Goal: Task Accomplishment & Management: Complete application form

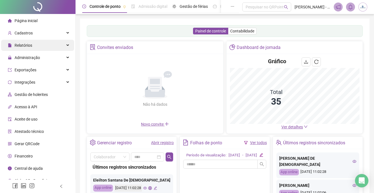
click at [31, 44] on span "Relatórios" at bounding box center [24, 45] width 18 height 4
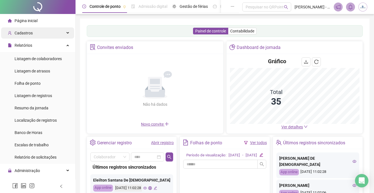
click at [32, 34] on div "Cadastros" at bounding box center [37, 32] width 73 height 11
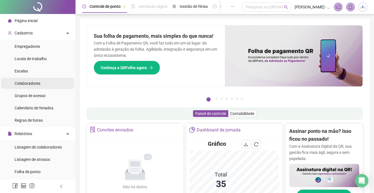
click at [43, 87] on li "Colaboradores" at bounding box center [37, 83] width 73 height 11
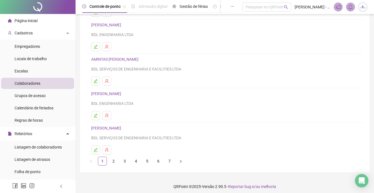
scroll to position [77, 0]
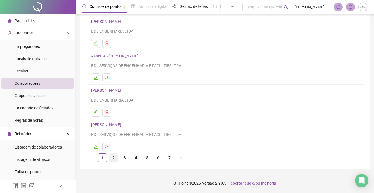
click at [114, 158] on link "2" at bounding box center [113, 157] width 8 height 8
click at [123, 159] on link "3" at bounding box center [124, 157] width 8 height 8
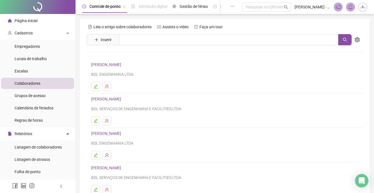
click at [115, 62] on h4 "[PERSON_NAME]" at bounding box center [224, 64] width 267 height 7
click at [117, 65] on link "[PERSON_NAME]" at bounding box center [107, 64] width 32 height 4
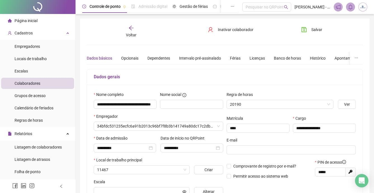
type input "**********"
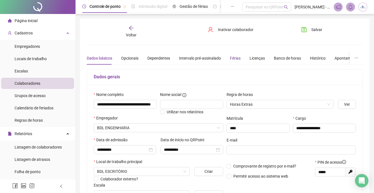
click at [232, 59] on div "Férias" at bounding box center [235, 58] width 11 height 6
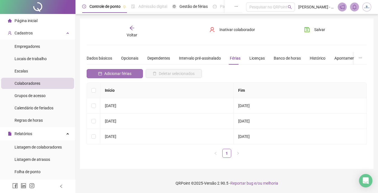
click at [123, 72] on span "Adicionar férias" at bounding box center [117, 73] width 27 height 6
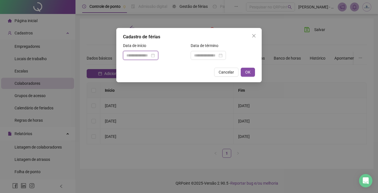
click at [138, 55] on input at bounding box center [137, 55] width 23 height 6
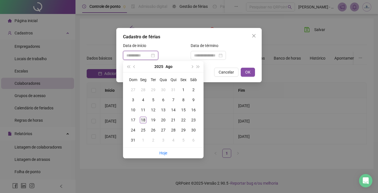
type input "**********"
click at [143, 118] on div "18" at bounding box center [143, 120] width 7 height 7
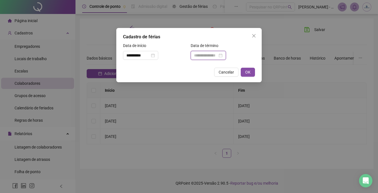
click at [212, 58] on input at bounding box center [205, 55] width 23 height 6
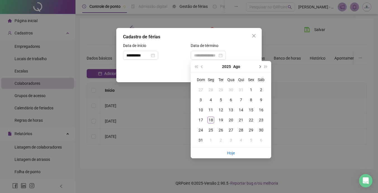
click at [259, 66] on span "next-year" at bounding box center [259, 66] width 3 height 3
type input "**********"
click at [221, 108] on div "16" at bounding box center [221, 110] width 7 height 7
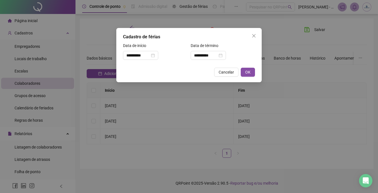
click at [188, 64] on div "**********" at bounding box center [188, 55] width 145 height 54
click at [248, 72] on span "OK" at bounding box center [247, 72] width 5 height 6
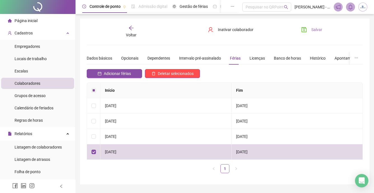
click at [308, 29] on button "Salvar" at bounding box center [311, 29] width 29 height 9
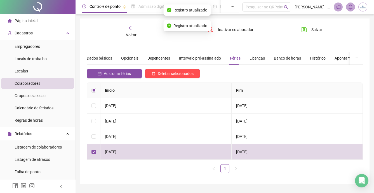
click at [19, 21] on span "Página inicial" at bounding box center [26, 20] width 23 height 4
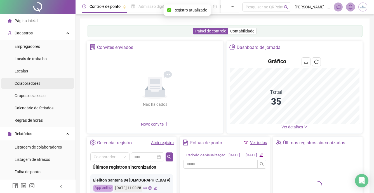
click at [49, 88] on li "Colaboradores" at bounding box center [37, 83] width 73 height 11
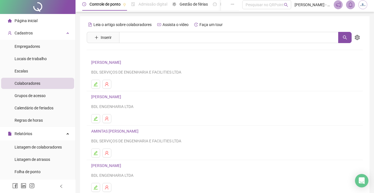
scroll to position [77, 0]
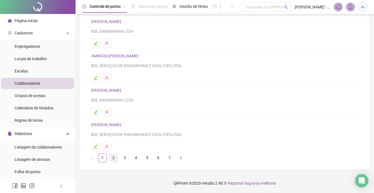
click at [112, 156] on link "2" at bounding box center [113, 157] width 8 height 8
click at [124, 157] on link "3" at bounding box center [124, 157] width 8 height 8
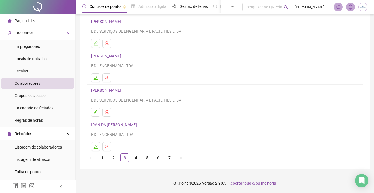
click at [121, 55] on link "[PERSON_NAME]" at bounding box center [107, 56] width 32 height 4
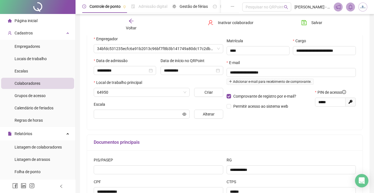
scroll to position [80, 0]
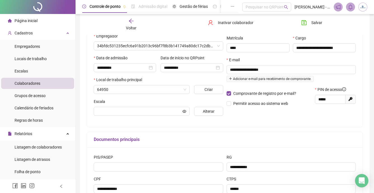
type input "**********"
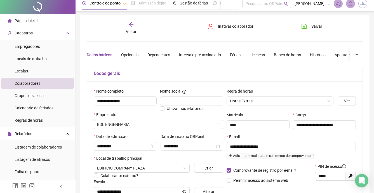
scroll to position [0, 0]
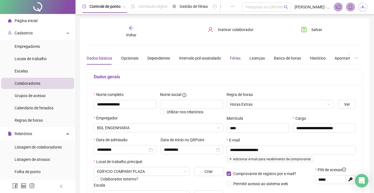
click at [237, 55] on div "Férias" at bounding box center [235, 58] width 11 height 6
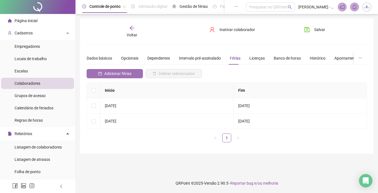
click at [129, 72] on span "Adicionar férias" at bounding box center [117, 73] width 27 height 6
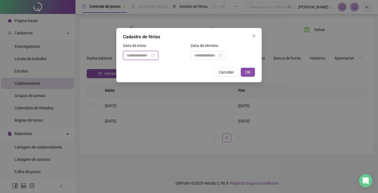
click at [149, 52] on input at bounding box center [137, 55] width 23 height 6
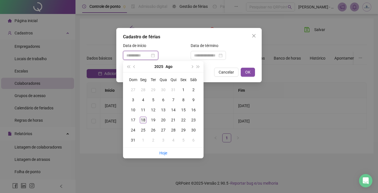
type input "**********"
click at [143, 120] on div "18" at bounding box center [143, 120] width 7 height 7
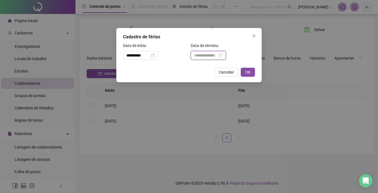
drag, startPoint x: 203, startPoint y: 54, endPoint x: 208, endPoint y: 60, distance: 8.0
click at [203, 54] on input at bounding box center [205, 55] width 23 height 6
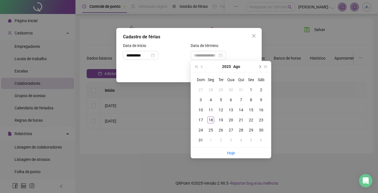
click at [258, 65] on button "next-year" at bounding box center [259, 66] width 6 height 11
type input "**********"
click at [222, 109] on div "16" at bounding box center [221, 110] width 7 height 7
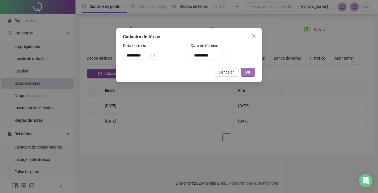
click at [248, 73] on span "OK" at bounding box center [247, 72] width 5 height 6
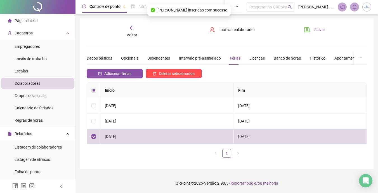
click at [317, 31] on span "Salvar" at bounding box center [319, 30] width 11 height 6
click at [36, 88] on div "Colaboradores" at bounding box center [28, 83] width 26 height 11
click at [40, 83] on li "Colaboradores" at bounding box center [37, 83] width 73 height 11
click at [51, 67] on li "Escalas" at bounding box center [37, 70] width 73 height 11
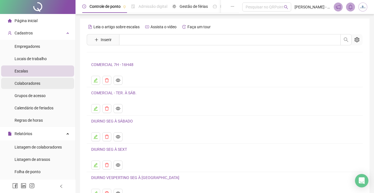
click at [53, 83] on li "Colaboradores" at bounding box center [37, 83] width 73 height 11
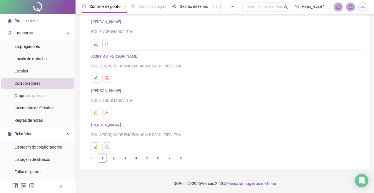
scroll to position [77, 0]
click at [137, 157] on link "4" at bounding box center [136, 157] width 8 height 8
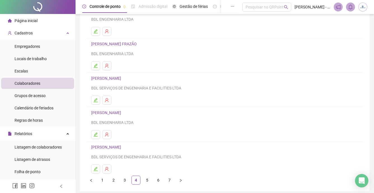
scroll to position [56, 0]
click at [123, 110] on link "[PERSON_NAME]" at bounding box center [107, 112] width 32 height 4
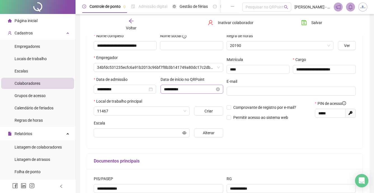
type input "**********"
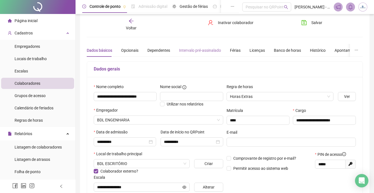
scroll to position [3, 0]
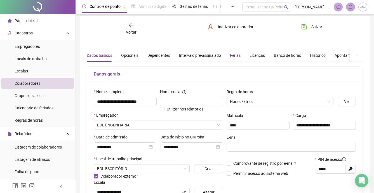
click at [231, 53] on div "Férias" at bounding box center [235, 55] width 11 height 6
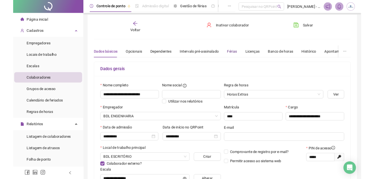
scroll to position [0, 0]
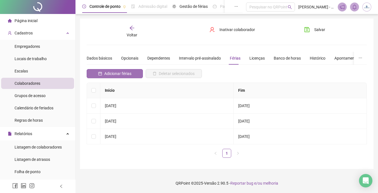
click at [122, 73] on span "Adicionar férias" at bounding box center [117, 73] width 27 height 6
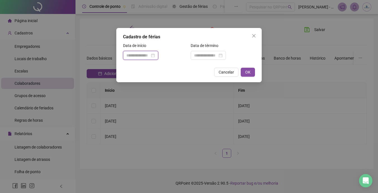
click at [146, 53] on input at bounding box center [137, 55] width 23 height 6
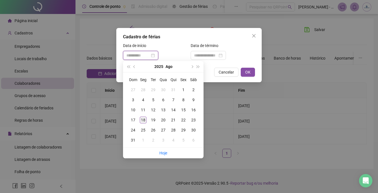
type input "**********"
click at [141, 119] on div "18" at bounding box center [143, 120] width 7 height 7
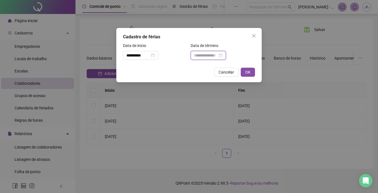
click at [216, 53] on input at bounding box center [205, 55] width 23 height 6
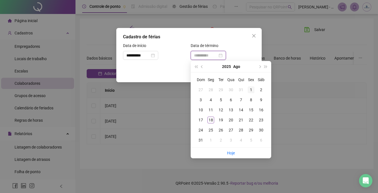
type input "**********"
click at [258, 65] on button "next-year" at bounding box center [259, 66] width 6 height 11
type input "**********"
click at [221, 109] on div "16" at bounding box center [221, 110] width 7 height 7
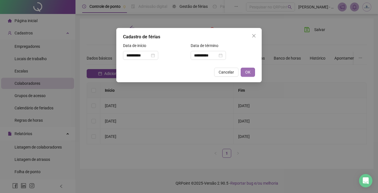
click at [244, 73] on button "OK" at bounding box center [248, 72] width 14 height 9
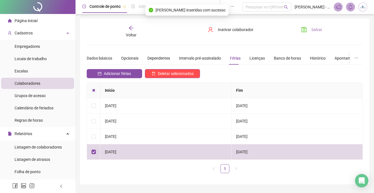
click at [302, 30] on icon "save" at bounding box center [304, 30] width 6 height 6
click at [303, 30] on icon "save" at bounding box center [304, 30] width 6 height 6
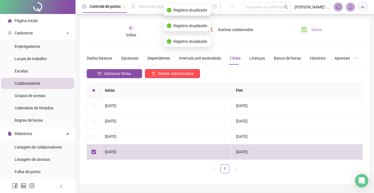
click at [36, 20] on span "Página inicial" at bounding box center [26, 20] width 23 height 4
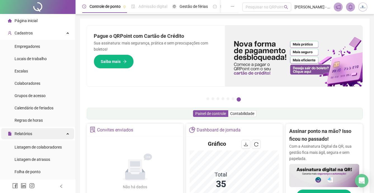
click at [47, 134] on div "Relatórios" at bounding box center [37, 133] width 73 height 11
